Goal: Task Accomplishment & Management: Manage account settings

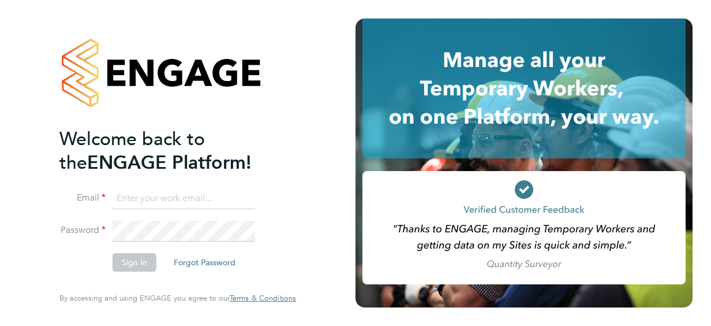
type input "[EMAIL_ADDRESS][PERSON_NAME][DOMAIN_NAME]"
click at [304, 245] on div "Welcome back to the ENGAGE Platform! Email [EMAIL_ADDRESS][PERSON_NAME][DOMAIN_…" at bounding box center [177, 163] width 283 height 326
click at [141, 255] on button "Sign In" at bounding box center [135, 262] width 44 height 18
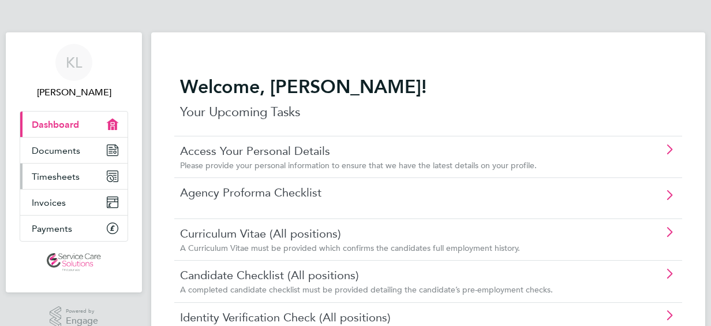
click at [115, 176] on icon "Main navigation" at bounding box center [112, 176] width 10 height 10
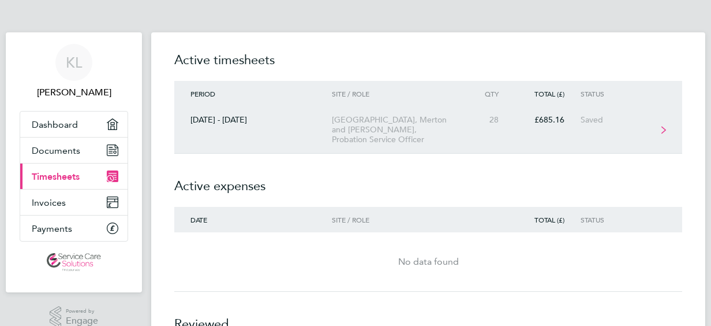
click at [659, 131] on link "22 - 28 Sept 2025 Wandsworth, Merton and Sutton, Probation Service Officer 28 £…" at bounding box center [428, 129] width 508 height 47
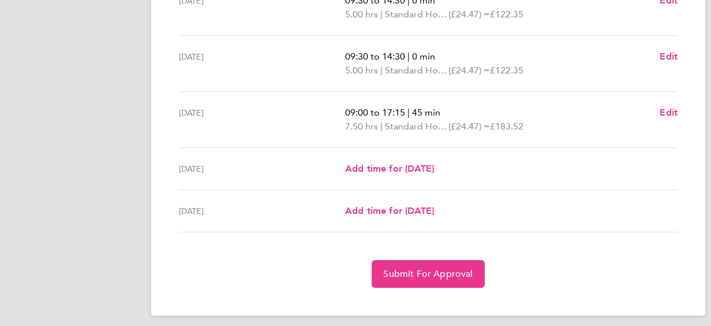
scroll to position [469, 0]
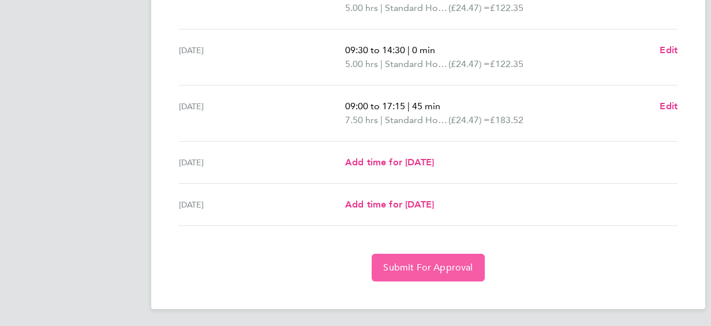
click at [442, 259] on button "Submit For Approval" at bounding box center [428, 268] width 113 height 28
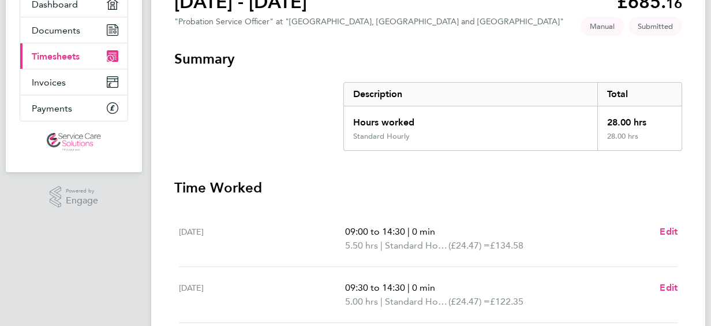
scroll to position [0, 0]
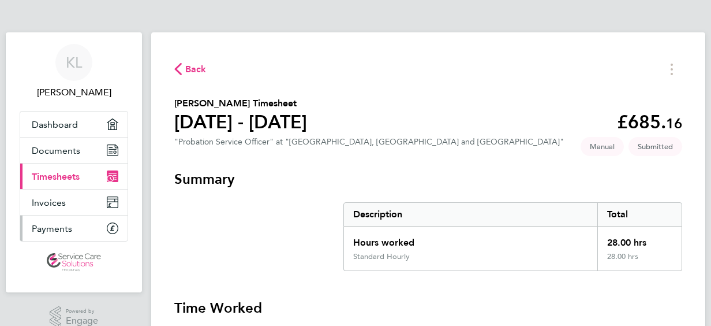
click at [114, 217] on link "Payments" at bounding box center [73, 227] width 107 height 25
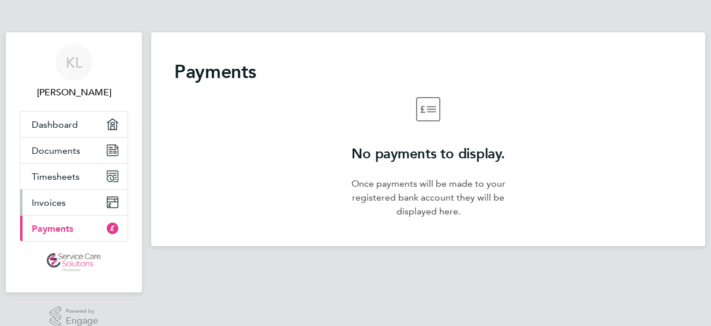
click at [118, 203] on link "Invoices" at bounding box center [73, 201] width 107 height 25
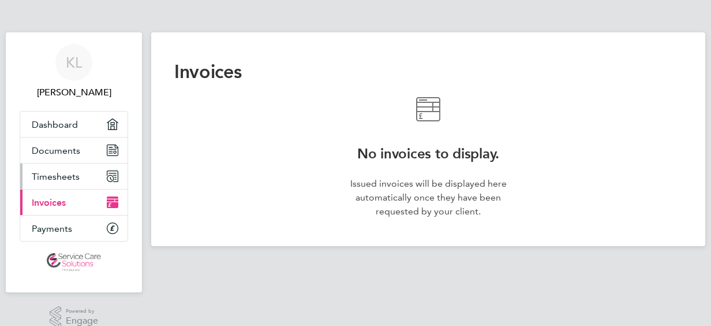
click at [117, 170] on icon "Main navigation" at bounding box center [113, 176] width 12 height 12
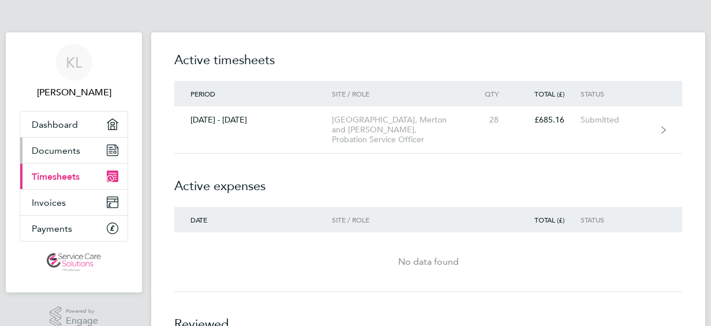
click at [118, 152] on link "Documents" at bounding box center [73, 149] width 107 height 25
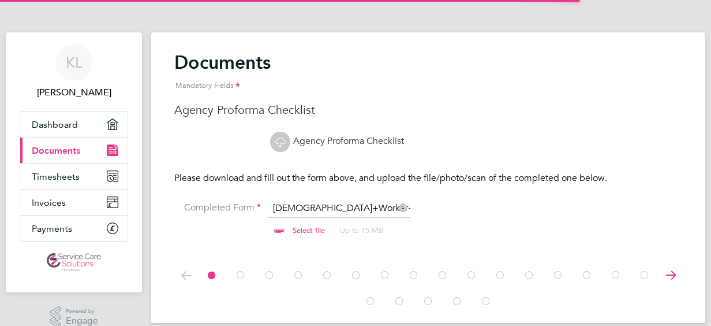
scroll to position [15, 143]
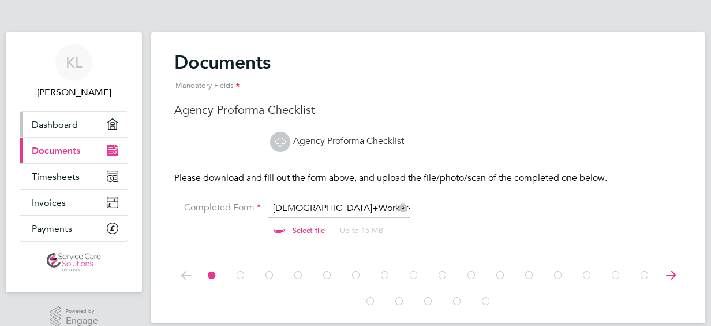
click at [117, 129] on link "Dashboard" at bounding box center [73, 123] width 107 height 25
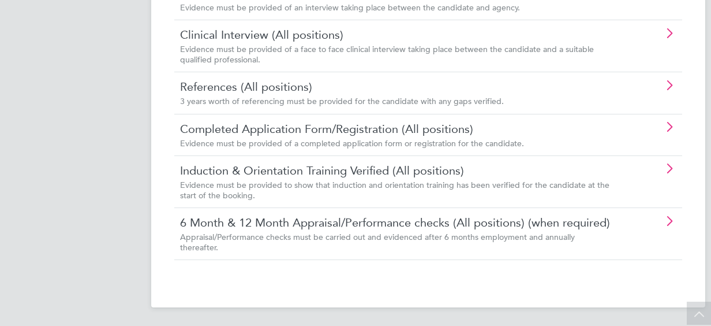
scroll to position [862, 0]
